Goal: Task Accomplishment & Management: Manage account settings

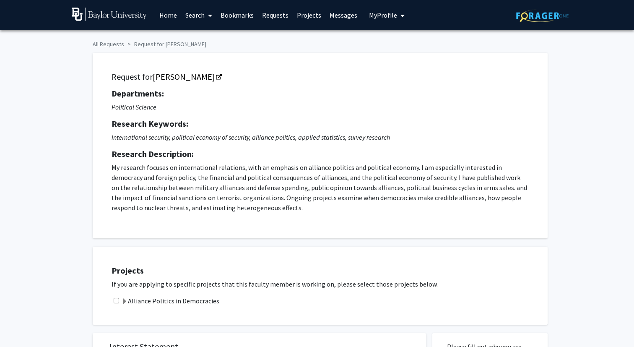
click at [372, 19] on span "My Profile" at bounding box center [383, 15] width 28 height 8
click at [387, 45] on fg-profile-picture at bounding box center [383, 43] width 17 height 18
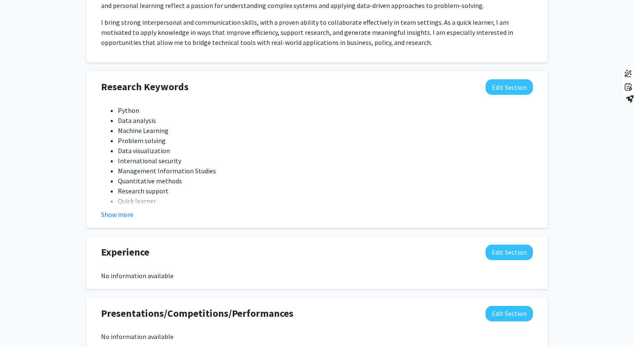
scroll to position [436, 0]
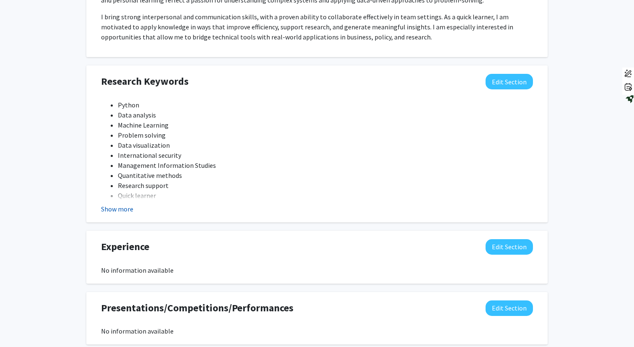
click at [123, 207] on button "Show more" at bounding box center [117, 209] width 32 height 10
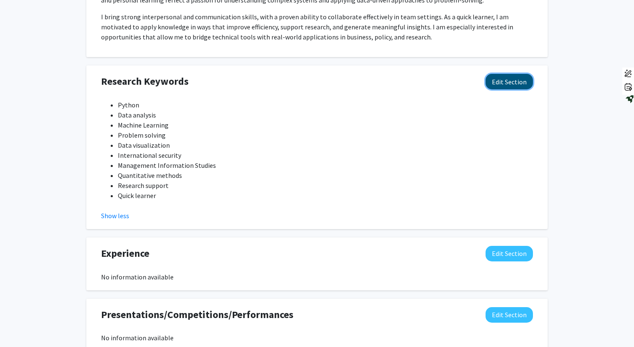
click at [505, 81] on button "Edit Section" at bounding box center [509, 82] width 47 height 16
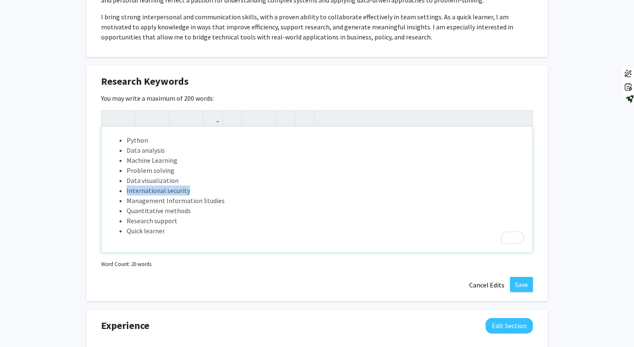
drag, startPoint x: 191, startPoint y: 194, endPoint x: 119, endPoint y: 192, distance: 71.8
click at [119, 192] on ul "Python Data analysis Machine Learning Problem solving Data visualization Intern…" at bounding box center [317, 185] width 415 height 101
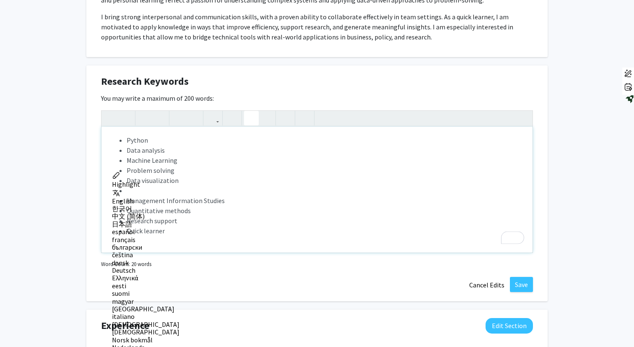
type textarea "<ul><li>Python</li><li>Data analysis</li><li>Machine Learning</li><li>Problem s…"
click at [225, 204] on li "Quantitative methods" at bounding box center [326, 201] width 398 height 10
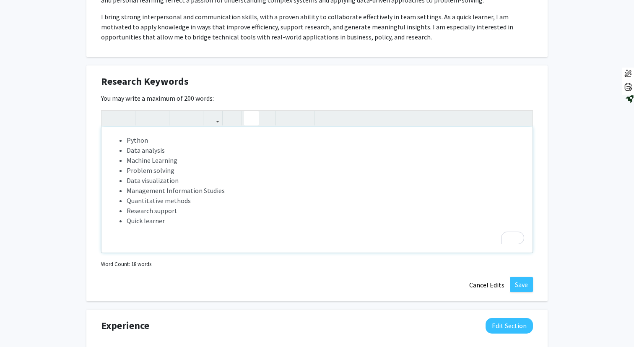
click at [179, 222] on li "Quick learner" at bounding box center [326, 221] width 398 height 10
click at [530, 282] on button "Save" at bounding box center [521, 284] width 23 height 15
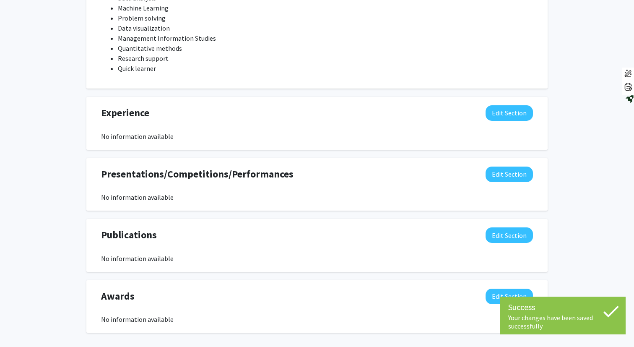
scroll to position [591, 0]
